Goal: Task Accomplishment & Management: Use online tool/utility

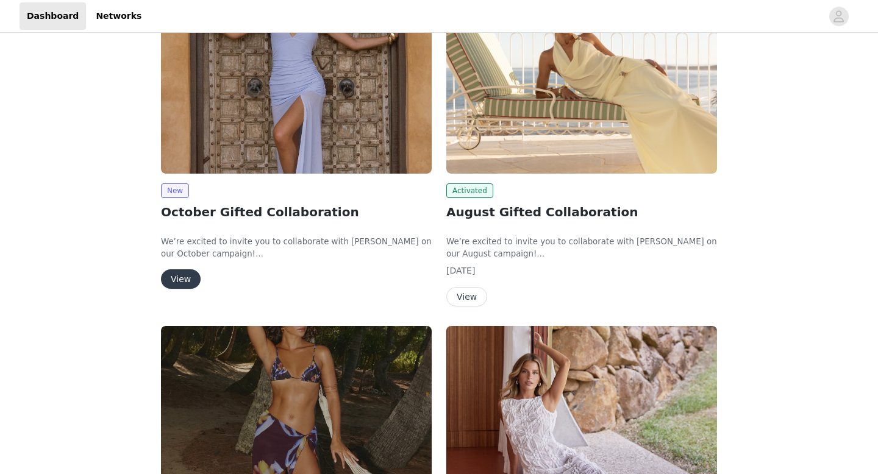
scroll to position [143, 0]
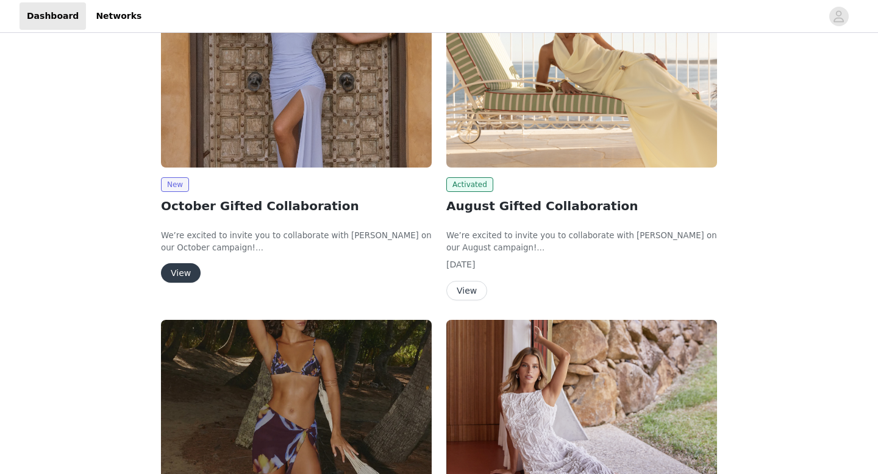
click at [179, 279] on button "View" at bounding box center [181, 273] width 40 height 20
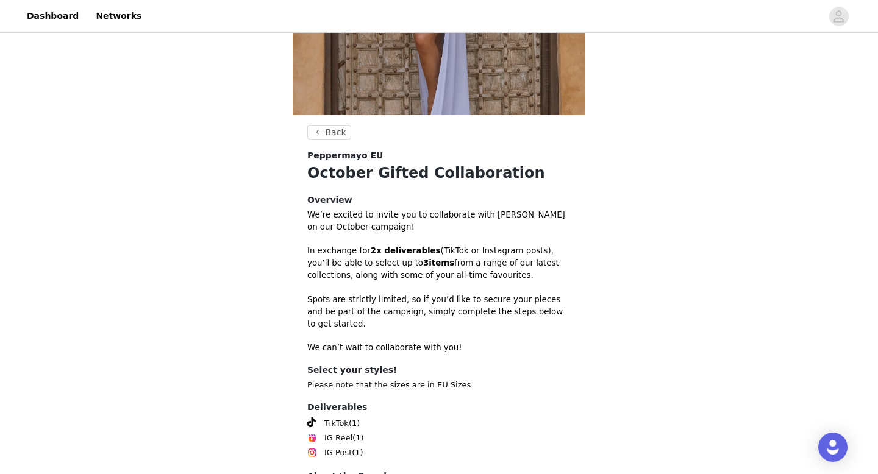
scroll to position [306, 0]
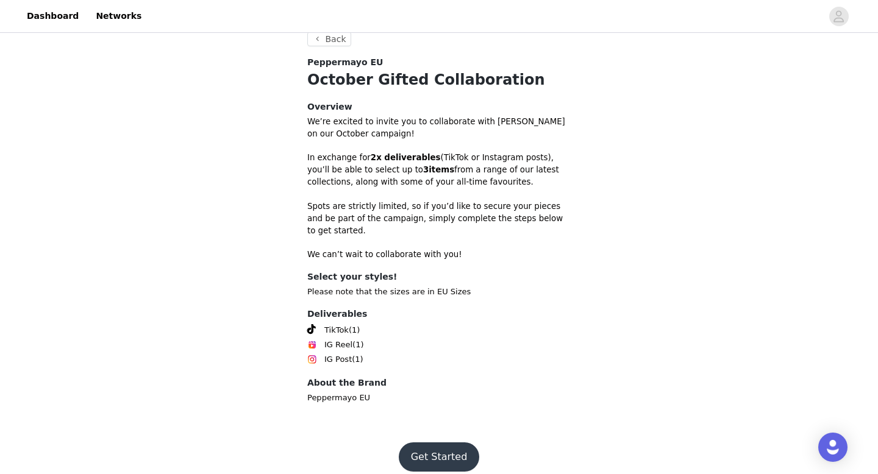
click at [437, 451] on button "Get Started" at bounding box center [439, 457] width 81 height 29
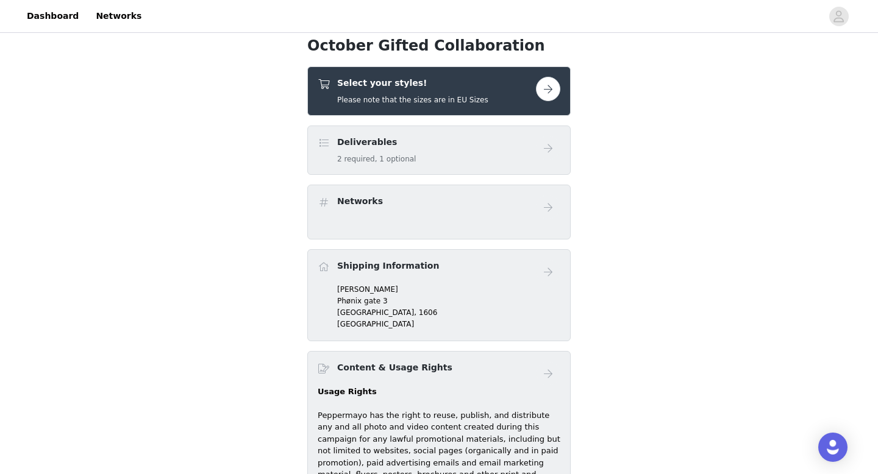
scroll to position [313, 0]
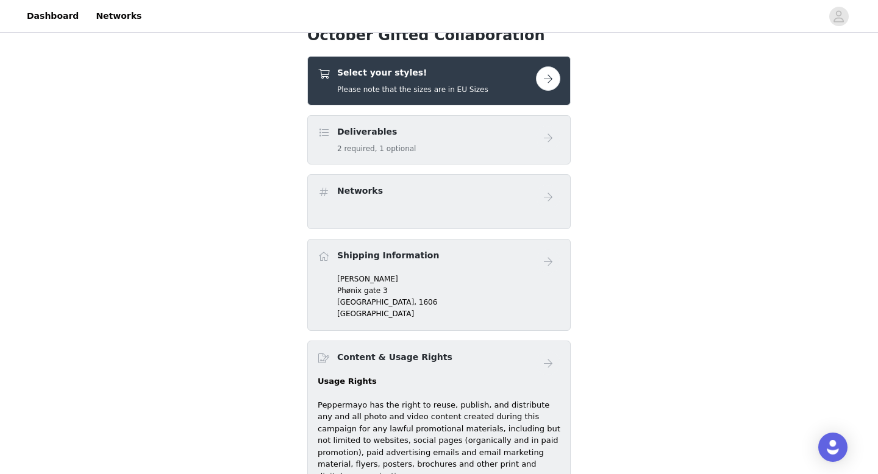
click at [528, 141] on div "Deliverables 2 required, 1 optional" at bounding box center [427, 140] width 218 height 29
click at [546, 82] on button "button" at bounding box center [548, 78] width 24 height 24
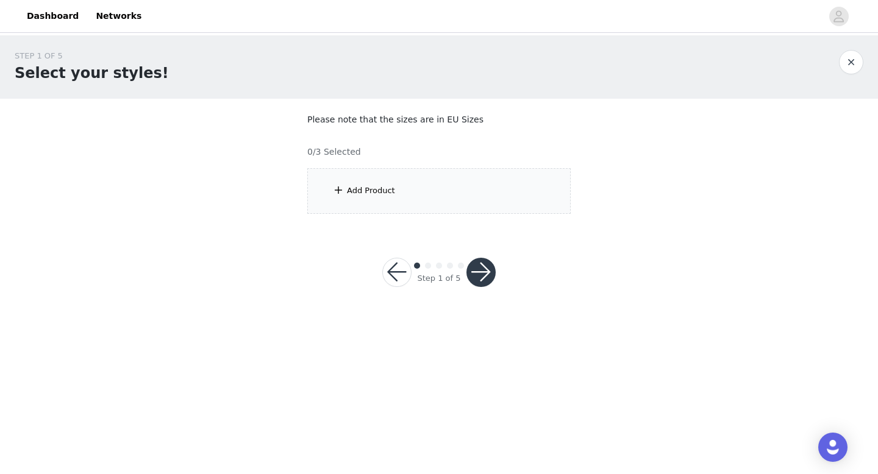
click at [366, 188] on div "Add Product" at bounding box center [371, 191] width 48 height 12
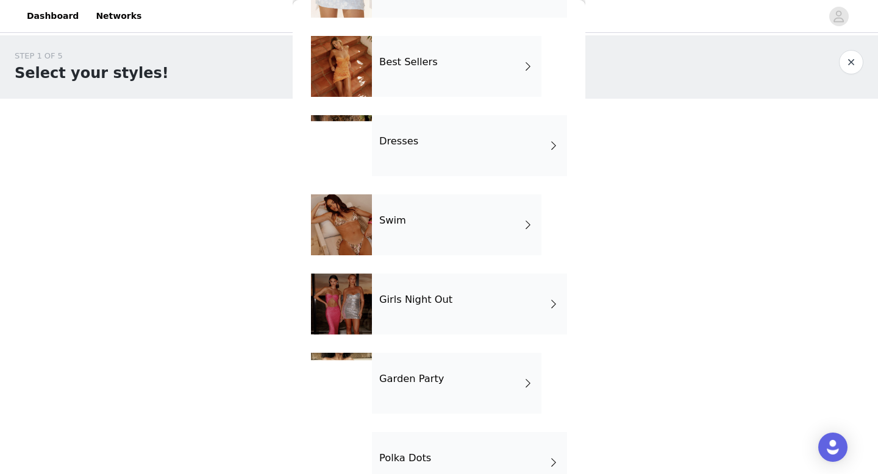
scroll to position [221, 0]
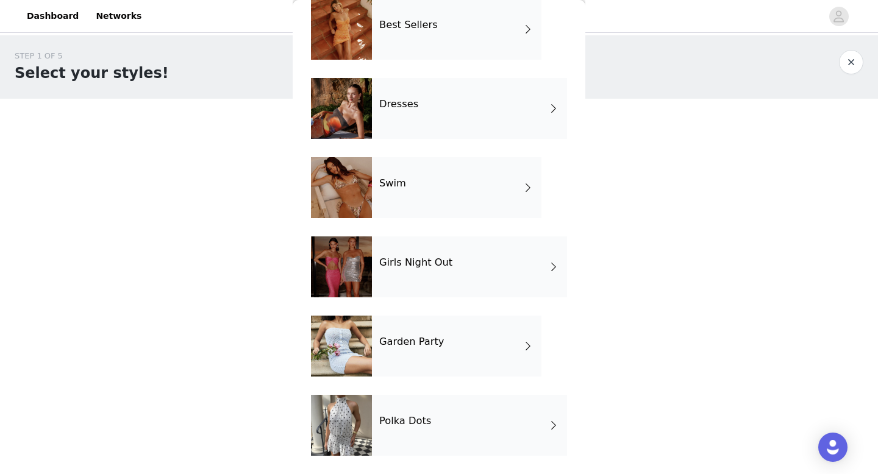
click at [351, 274] on div at bounding box center [341, 267] width 61 height 61
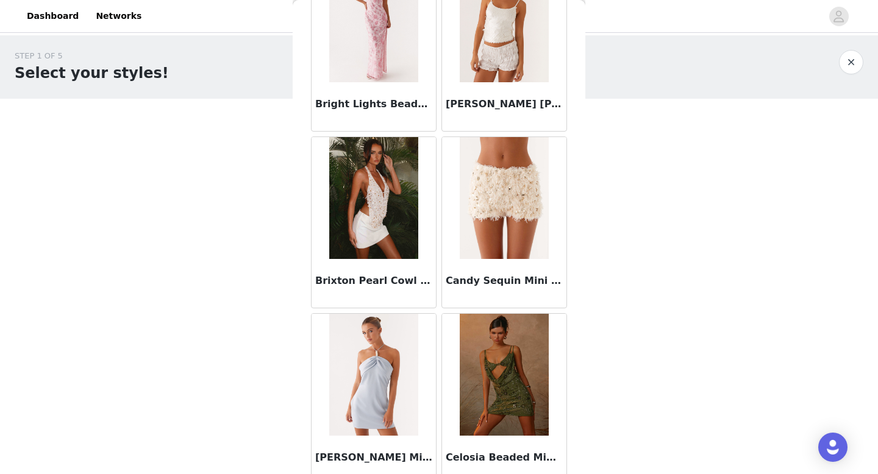
scroll to position [1354, 0]
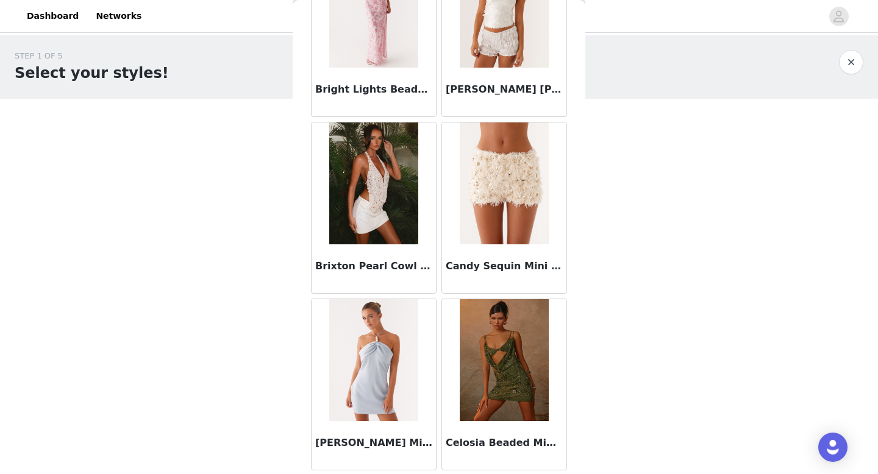
click at [353, 259] on h3 "Brixton Pearl Cowl Neck Halter Top - Pearl" at bounding box center [373, 266] width 117 height 15
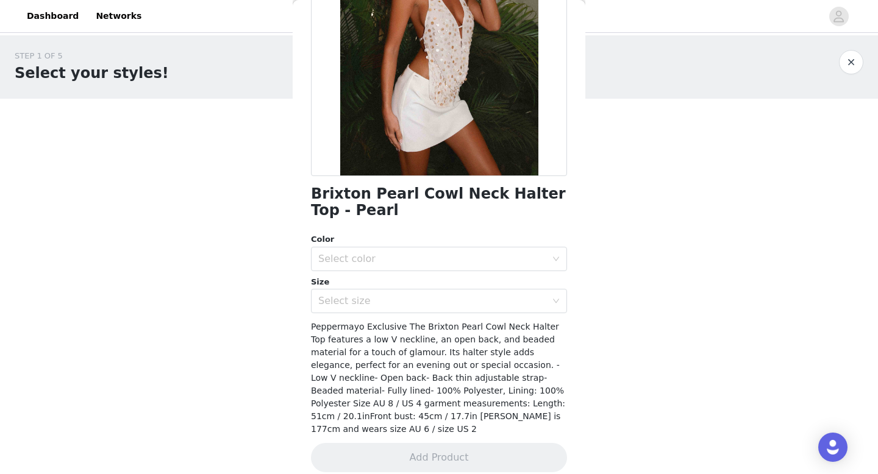
scroll to position [0, 0]
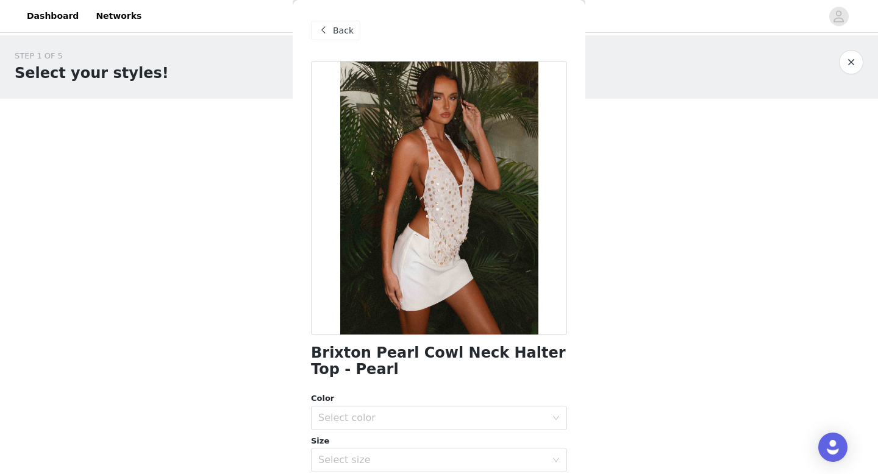
click at [340, 33] on span "Back" at bounding box center [343, 30] width 21 height 13
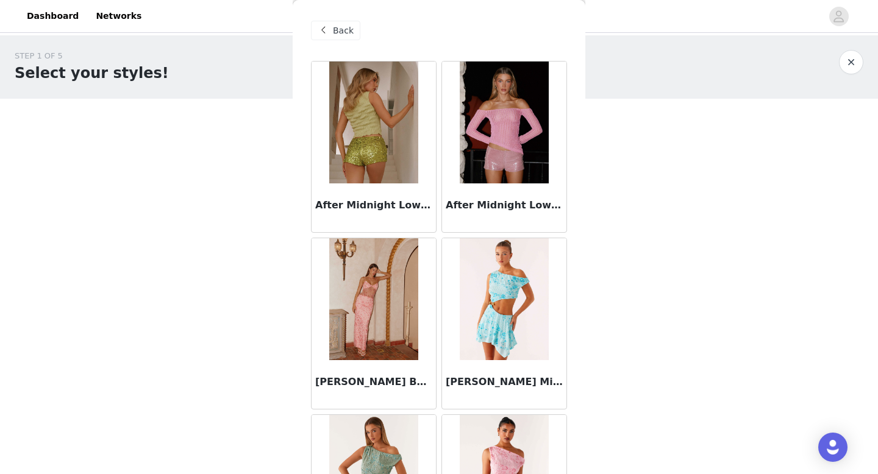
click at [847, 44] on div "STEP 1 OF 5 Select your styles!" at bounding box center [439, 66] width 878 height 63
click at [844, 62] on button "button" at bounding box center [851, 62] width 24 height 24
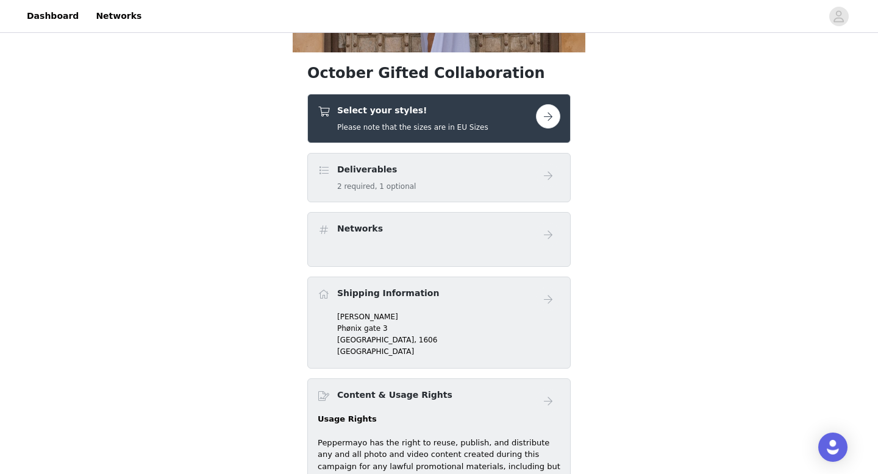
scroll to position [299, 0]
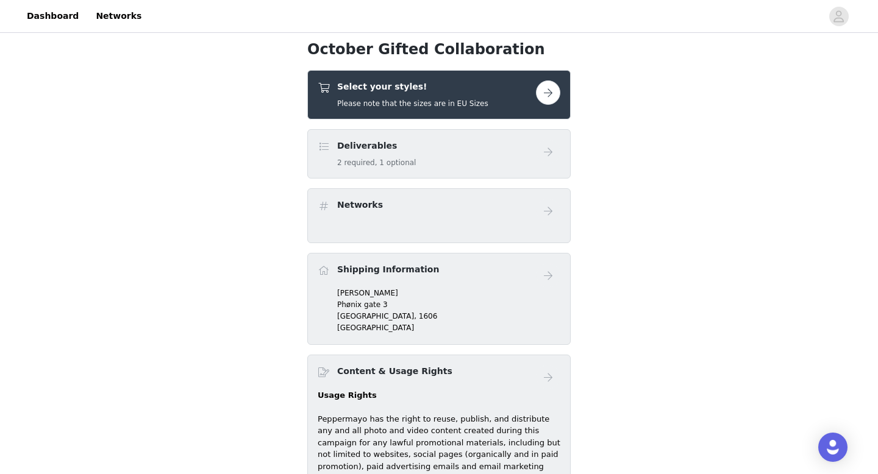
click at [546, 100] on button "button" at bounding box center [548, 93] width 24 height 24
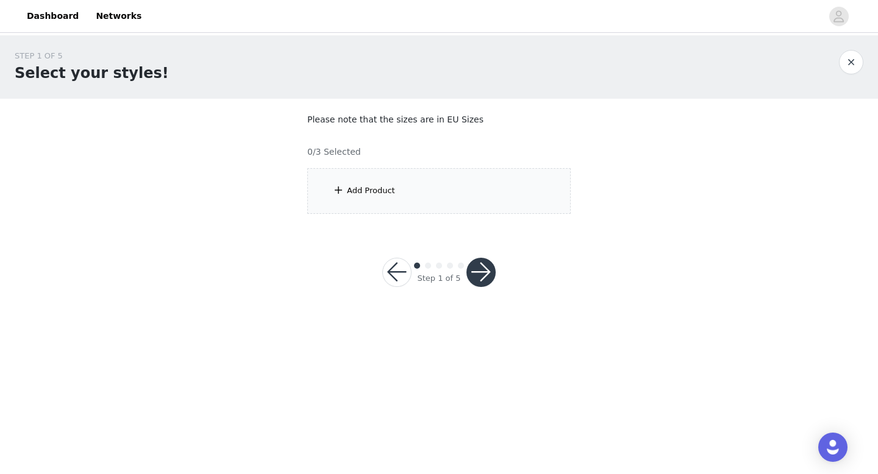
click at [385, 192] on div "Add Product" at bounding box center [371, 191] width 48 height 12
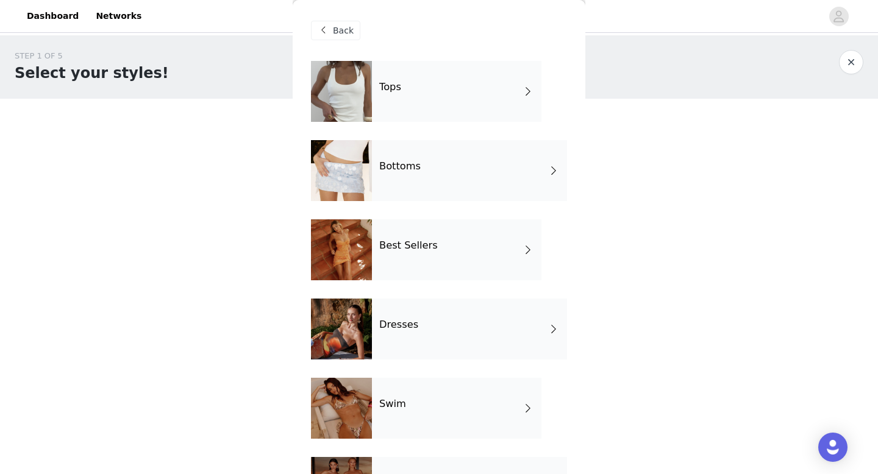
click at [468, 101] on div "Tops" at bounding box center [457, 91] width 170 height 61
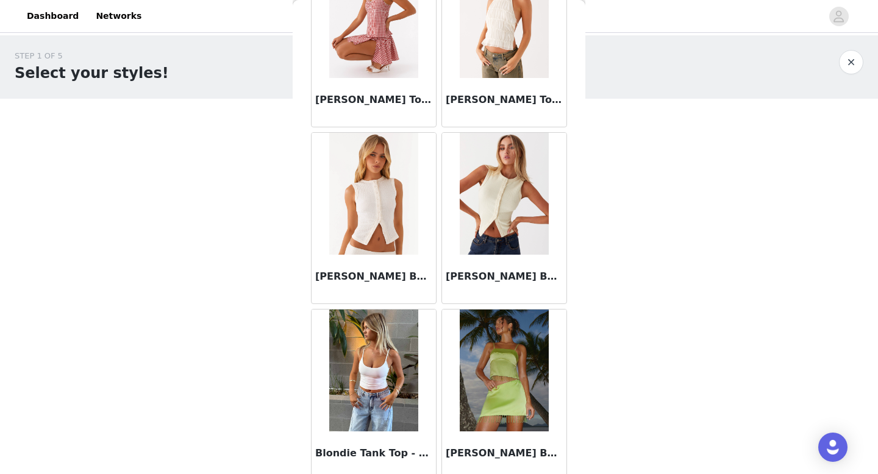
scroll to position [1002, 0]
